Goal: Transaction & Acquisition: Purchase product/service

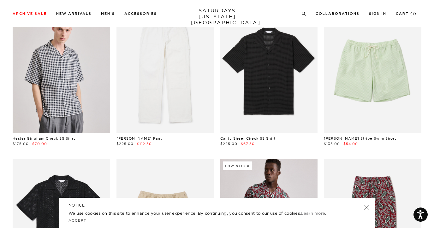
scroll to position [202, 0]
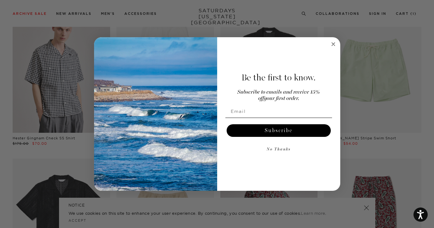
click at [332, 45] on circle "Close dialog" at bounding box center [332, 43] width 7 height 7
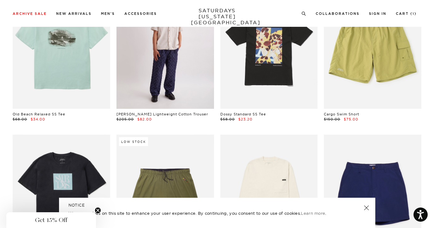
scroll to position [1418, 0]
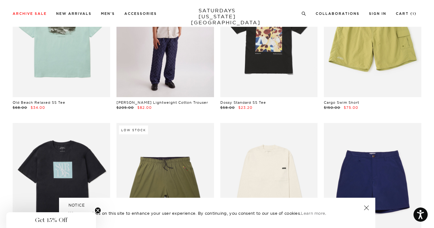
click at [173, 79] on link at bounding box center [164, 36] width 97 height 122
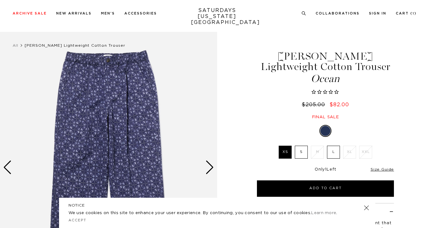
scroll to position [25, 0]
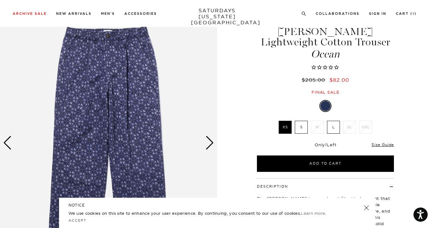
click at [212, 138] on div "Next slide" at bounding box center [209, 143] width 9 height 14
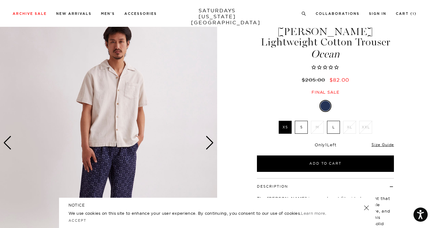
click at [212, 138] on div "Next slide" at bounding box center [209, 143] width 9 height 14
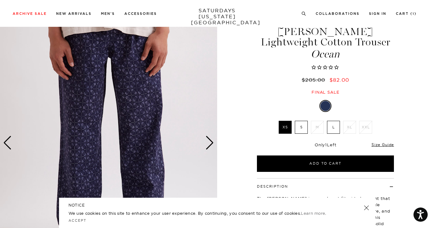
click at [212, 138] on div "Next slide" at bounding box center [209, 143] width 9 height 14
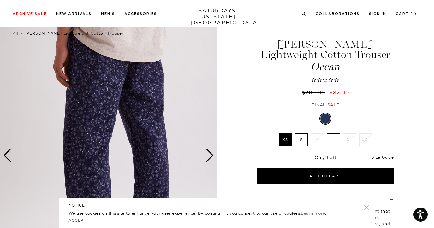
scroll to position [0, 1]
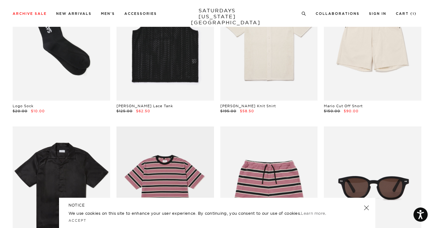
scroll to position [2865, 1]
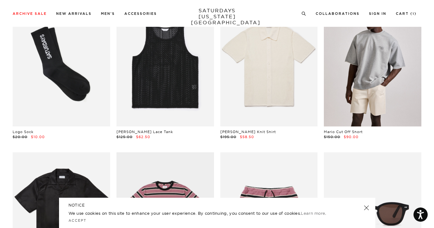
click at [395, 96] on link at bounding box center [372, 66] width 97 height 122
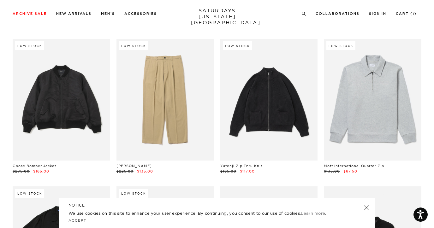
scroll to position [5347, 1]
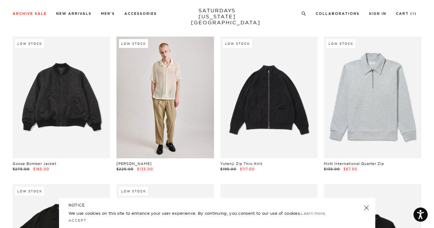
click at [142, 97] on link at bounding box center [164, 98] width 97 height 122
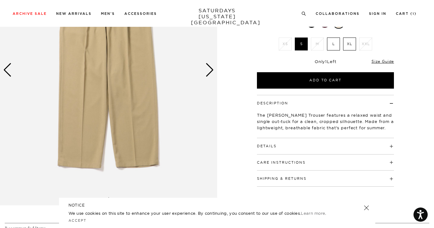
scroll to position [44, 0]
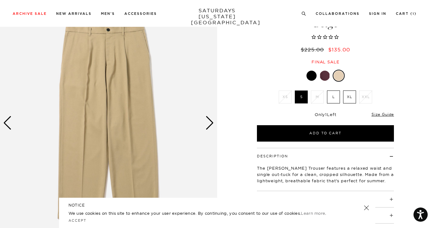
click at [209, 124] on div "Next slide" at bounding box center [209, 123] width 9 height 14
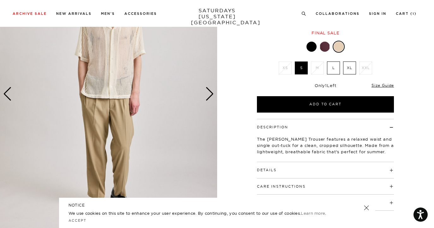
scroll to position [70, 0]
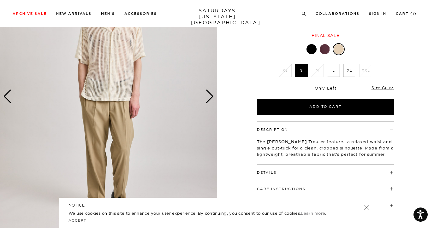
click at [208, 94] on div "Next slide" at bounding box center [209, 97] width 9 height 14
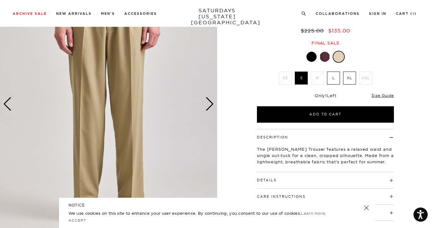
scroll to position [57, 0]
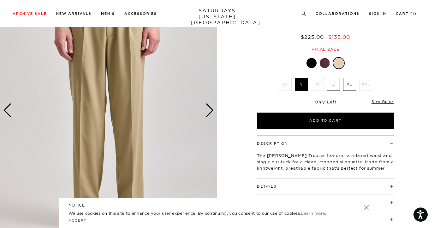
click at [214, 112] on img at bounding box center [108, 110] width 217 height 271
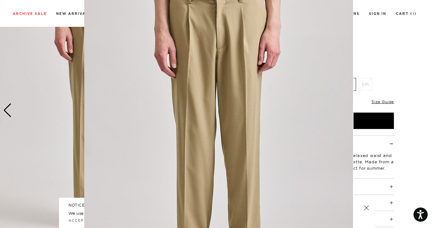
scroll to position [22, 0]
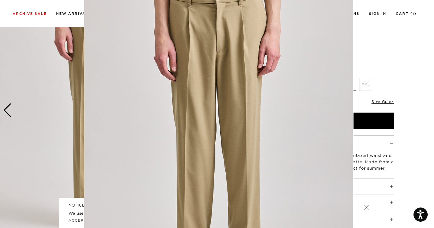
click at [385, 46] on figure at bounding box center [217, 114] width 434 height 228
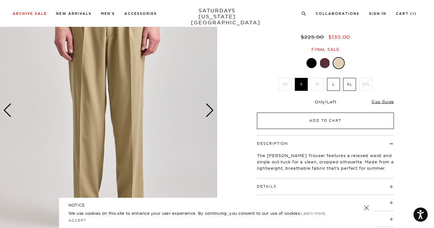
click at [332, 120] on button "Add to Cart" at bounding box center [325, 121] width 137 height 16
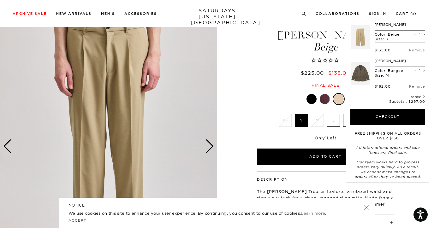
scroll to position [9, 0]
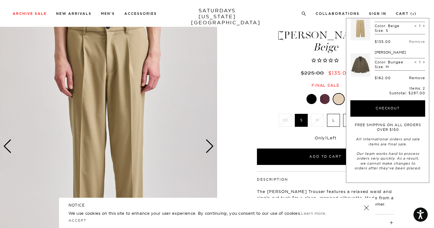
click at [409, 77] on link "Remove" at bounding box center [417, 78] width 16 height 4
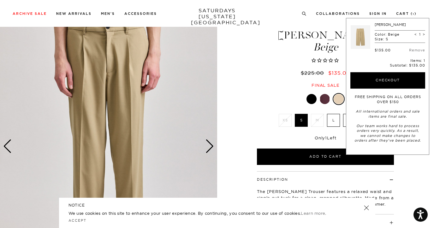
scroll to position [0, 0]
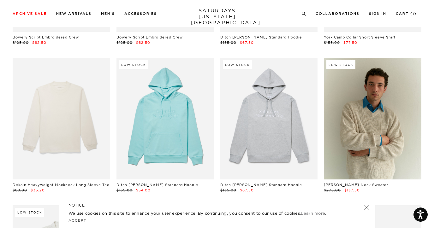
scroll to position [6528, 1]
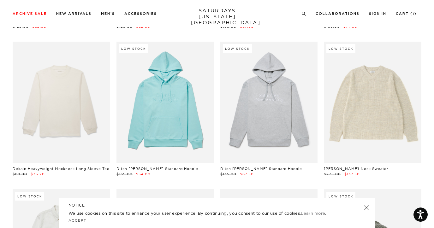
click at [347, 111] on link at bounding box center [372, 103] width 97 height 122
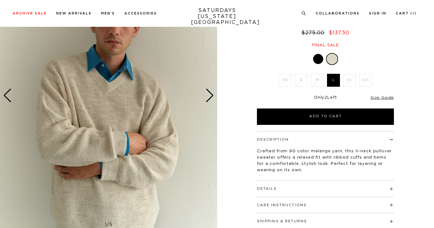
scroll to position [71, 0]
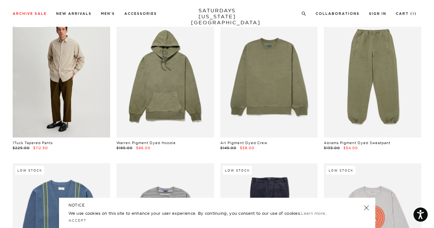
scroll to position [8327, 1]
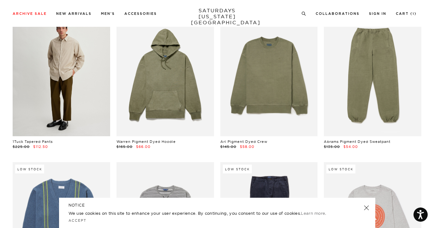
click at [87, 100] on link at bounding box center [61, 76] width 97 height 122
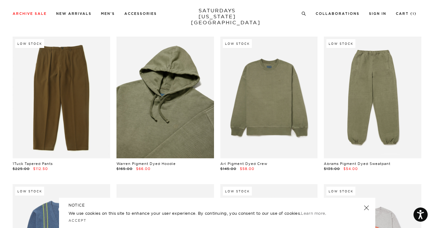
scroll to position [8304, 1]
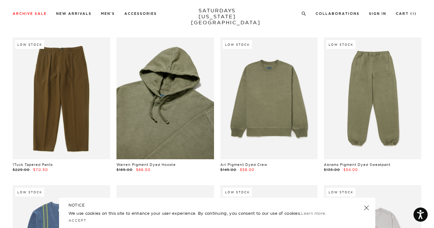
click at [179, 120] on link at bounding box center [164, 99] width 97 height 122
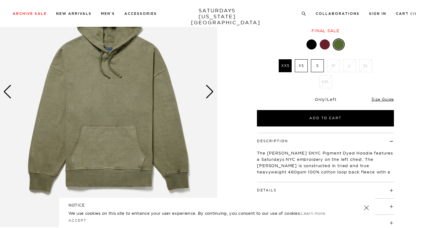
scroll to position [82, 0]
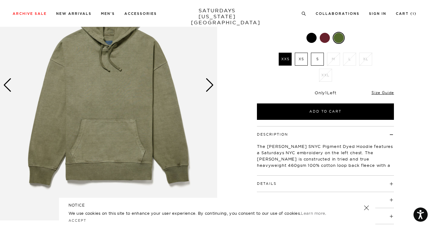
click at [208, 81] on div "Next slide" at bounding box center [209, 85] width 9 height 14
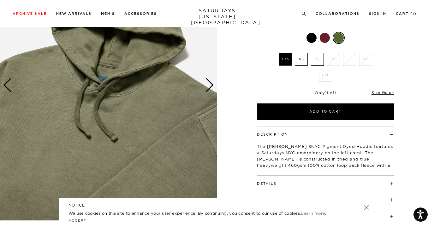
click at [208, 81] on div "Next slide" at bounding box center [209, 85] width 9 height 14
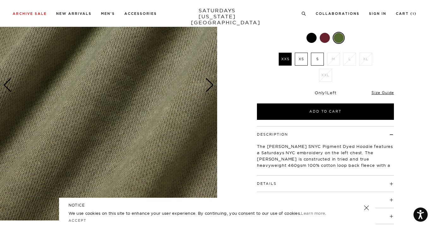
click at [208, 81] on div "Next slide" at bounding box center [209, 85] width 9 height 14
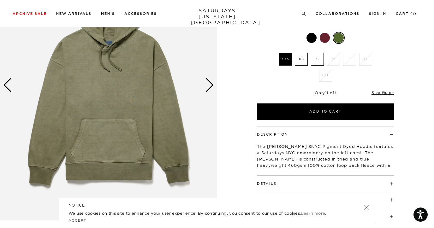
scroll to position [82, 3]
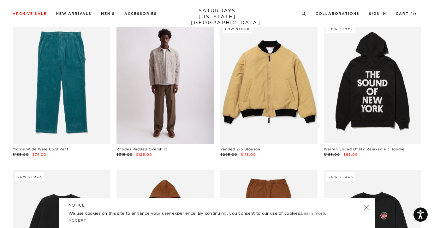
scroll to position [9348, 1]
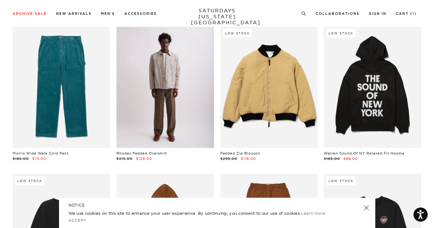
click at [171, 91] on link at bounding box center [164, 87] width 97 height 122
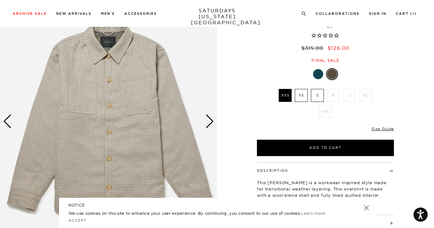
scroll to position [43, 0]
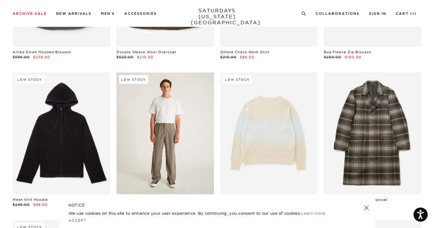
scroll to position [7974, 0]
click at [178, 125] on link at bounding box center [164, 133] width 97 height 122
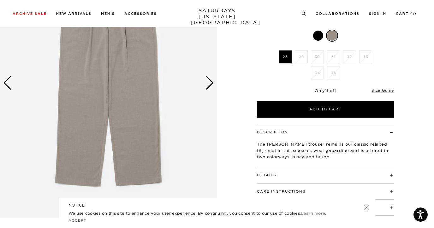
scroll to position [87, 0]
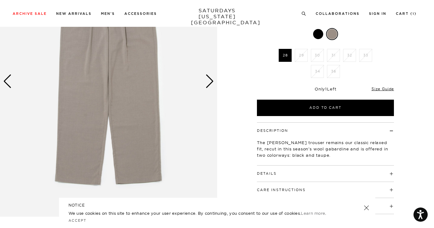
click at [209, 84] on div "Next slide" at bounding box center [209, 81] width 9 height 14
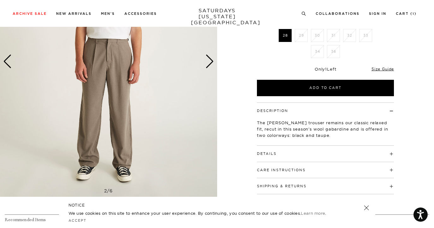
scroll to position [106, 2]
click at [207, 65] on div "Next slide" at bounding box center [209, 61] width 9 height 14
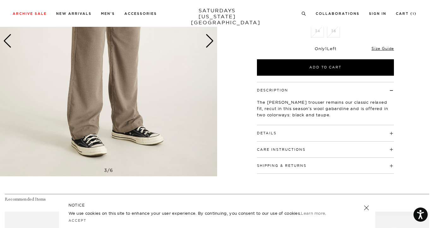
scroll to position [122, 2]
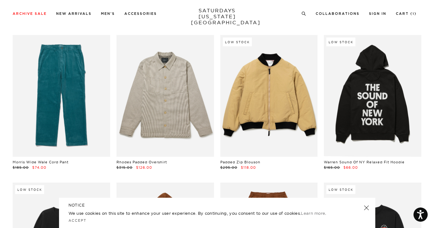
scroll to position [9366, 0]
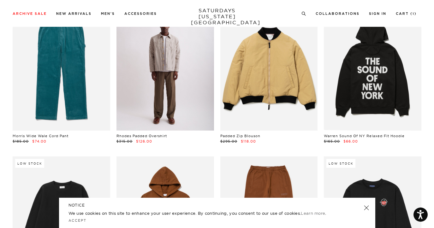
click at [185, 84] on link at bounding box center [164, 70] width 97 height 122
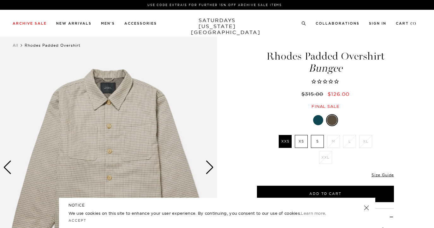
click at [210, 166] on div "Next slide" at bounding box center [209, 168] width 9 height 14
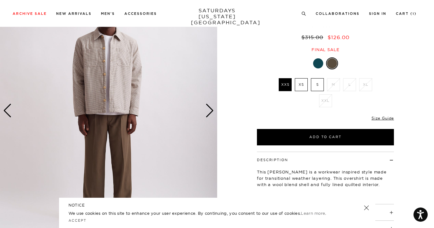
scroll to position [61, 0]
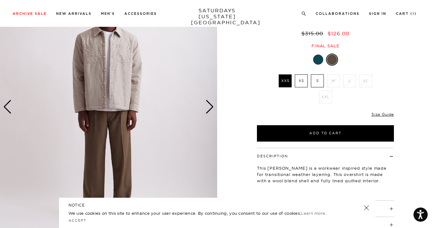
click at [206, 108] on div "Next slide" at bounding box center [209, 107] width 9 height 14
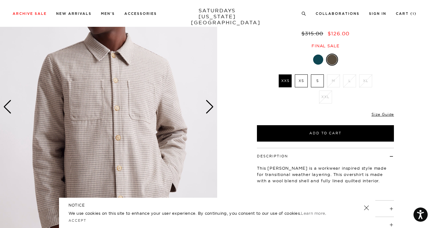
click at [206, 108] on div "Next slide" at bounding box center [209, 107] width 9 height 14
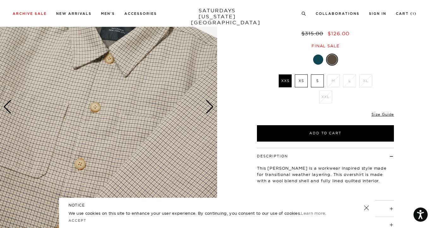
click at [206, 108] on div "Next slide" at bounding box center [209, 107] width 9 height 14
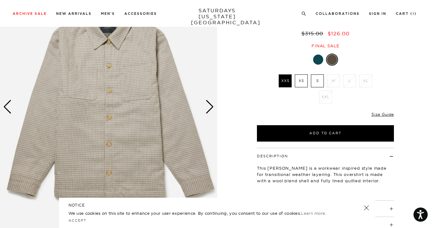
click at [206, 108] on div "Next slide" at bounding box center [209, 107] width 9 height 14
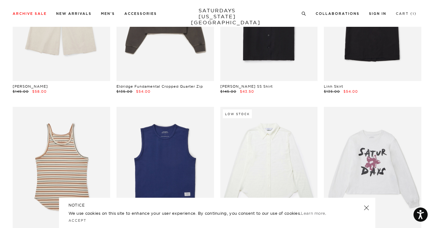
scroll to position [13264, 0]
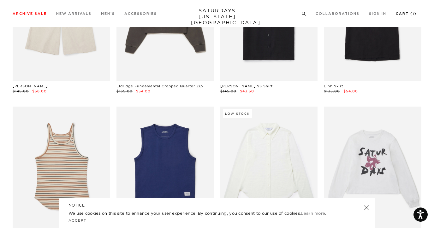
click at [408, 11] on li "Cart ( 1 )" at bounding box center [406, 13] width 21 height 6
click at [402, 14] on link "Cart ( 1 )" at bounding box center [406, 13] width 21 height 3
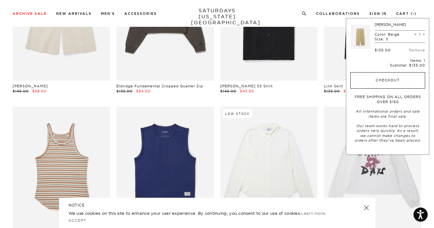
click at [391, 79] on button "Checkout" at bounding box center [387, 80] width 75 height 16
